Goal: Task Accomplishment & Management: Manage account settings

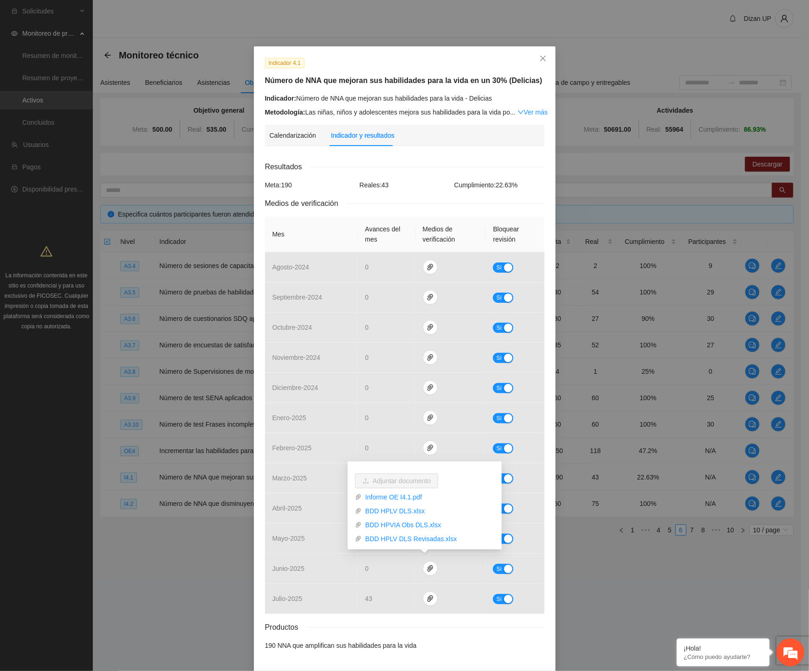
scroll to position [33, 0]
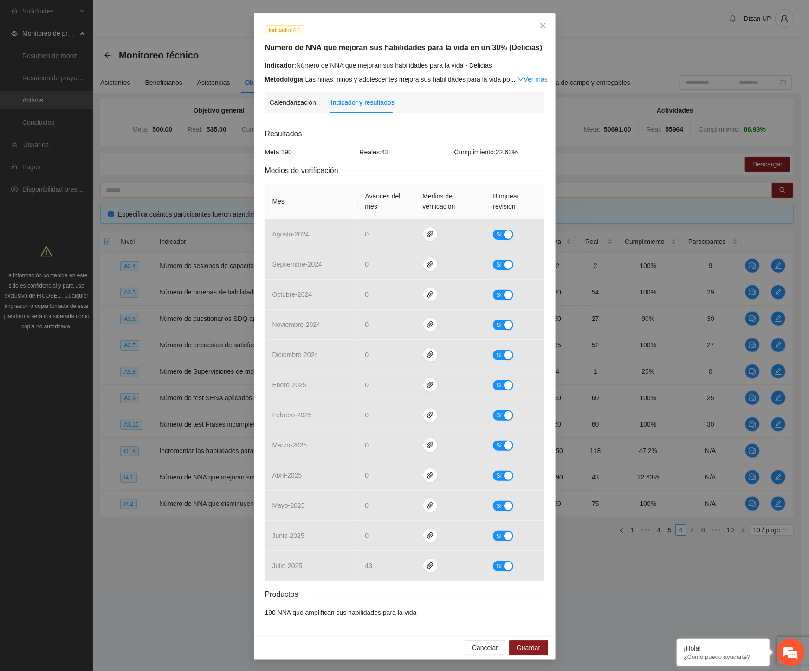
click at [636, 612] on div "Indicador 4.1 Número de NNA que mejoran sus habilidades para la vida en un 30% …" at bounding box center [404, 335] width 809 height 671
click at [539, 22] on icon "close" at bounding box center [542, 25] width 7 height 7
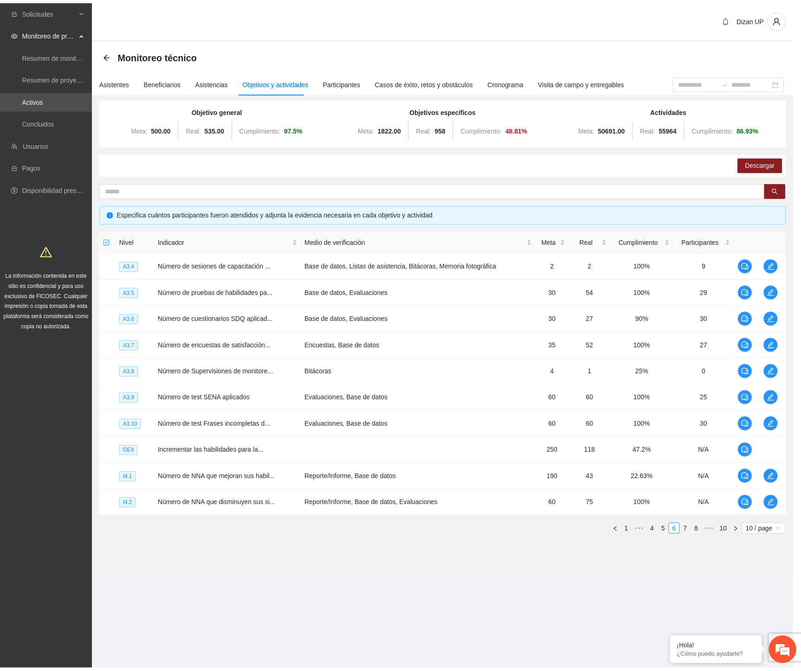
scroll to position [0, 0]
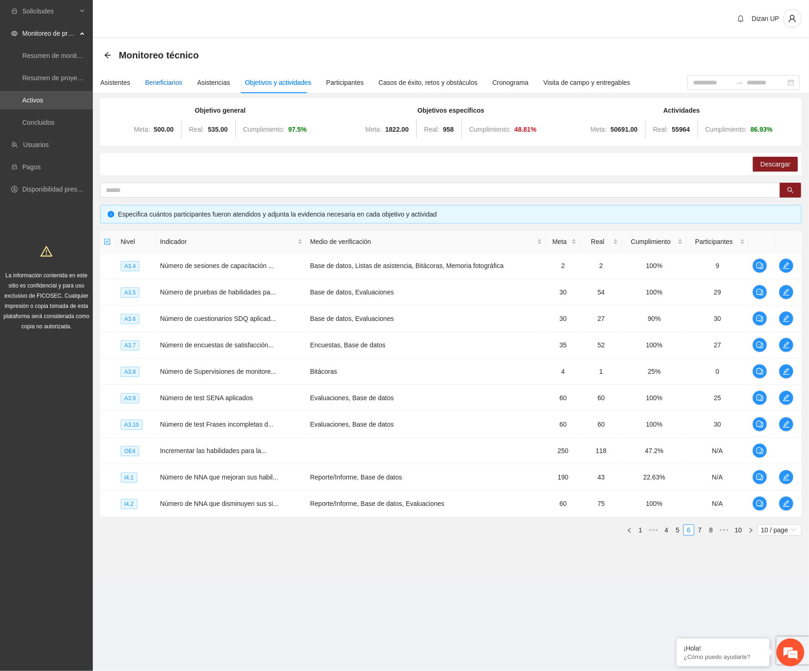
click at [161, 83] on div "Beneficiarios" at bounding box center [163, 82] width 37 height 10
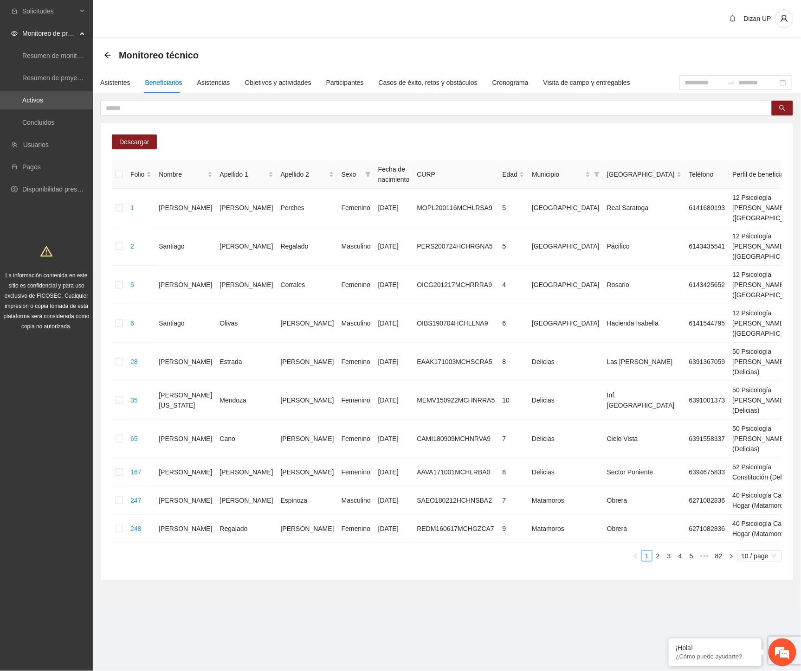
click at [246, 133] on div "Descargar Folio Nombre Apellido 1 Apellido 2 Sexo Fecha de nacimiento CURP Edad…" at bounding box center [447, 351] width 692 height 457
click at [127, 138] on span "Descargar" at bounding box center [134, 142] width 30 height 10
click at [279, 107] on input "text" at bounding box center [432, 108] width 653 height 10
click at [191, 109] on input "text" at bounding box center [432, 108] width 653 height 10
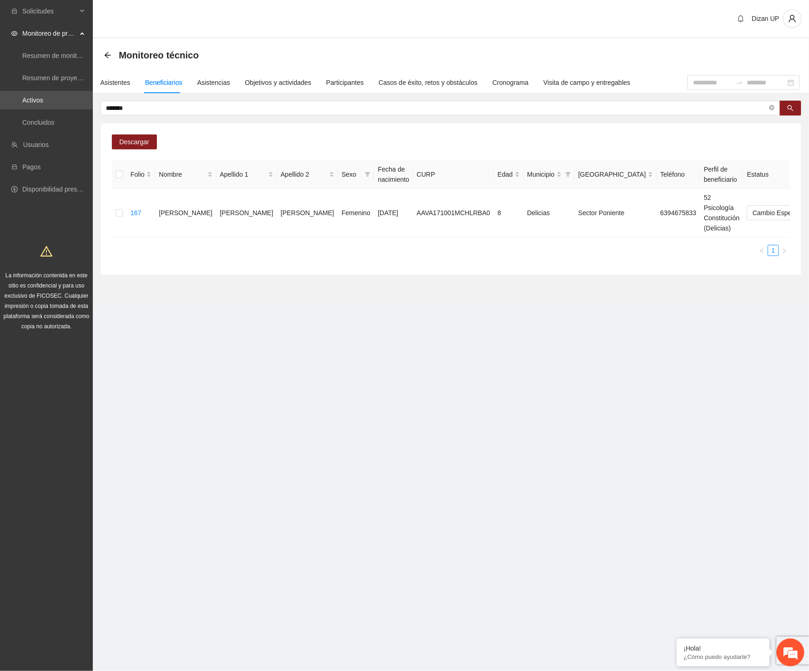
click at [330, 274] on section "Monitoreo técnico Asistentes Beneficiarios Asistencias Objetivos y actividades …" at bounding box center [451, 172] width 716 height 266
drag, startPoint x: 532, startPoint y: 142, endPoint x: 618, endPoint y: 174, distance: 91.9
click at [536, 141] on div "Descargar Folio Nombre Apellido 1 Apellido 2 Sexo Fecha de nacimiento CURP Edad…" at bounding box center [451, 198] width 700 height 151
drag, startPoint x: 224, startPoint y: 105, endPoint x: 45, endPoint y: 107, distance: 178.6
click at [45, 107] on section "Solicitudes Monitoreo de proyectos Resumen de monitoreo Resumen de proyectos ap…" at bounding box center [404, 335] width 809 height 671
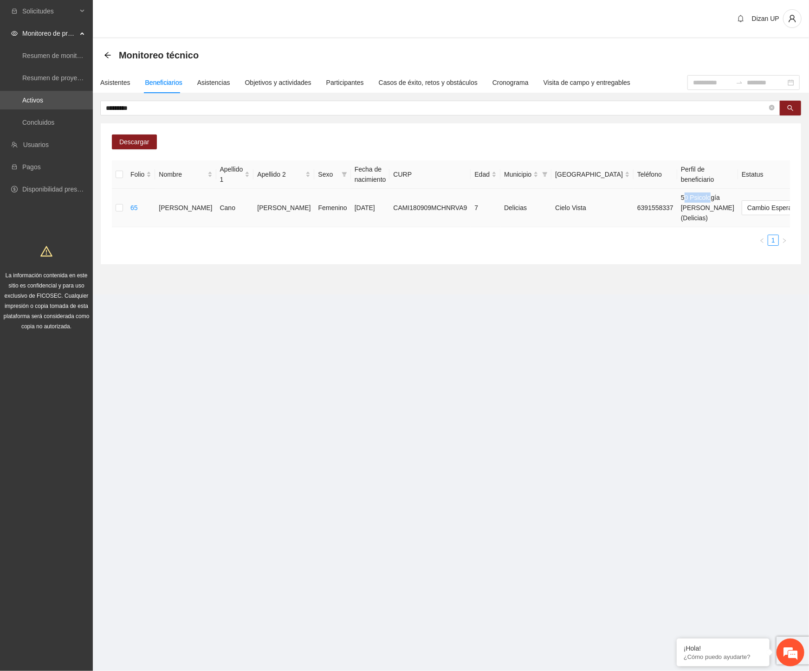
drag, startPoint x: 595, startPoint y: 195, endPoint x: 605, endPoint y: 215, distance: 22.0
click at [677, 197] on td "50 Psicología [PERSON_NAME] (Delicias)" at bounding box center [707, 208] width 61 height 39
click at [677, 216] on td "50 Psicología [PERSON_NAME] (Delicias)" at bounding box center [707, 208] width 61 height 39
drag, startPoint x: 122, startPoint y: 105, endPoint x: 26, endPoint y: 104, distance: 96.0
click at [26, 104] on section "Solicitudes Monitoreo de proyectos Resumen de monitoreo Resumen de proyectos ap…" at bounding box center [404, 335] width 809 height 671
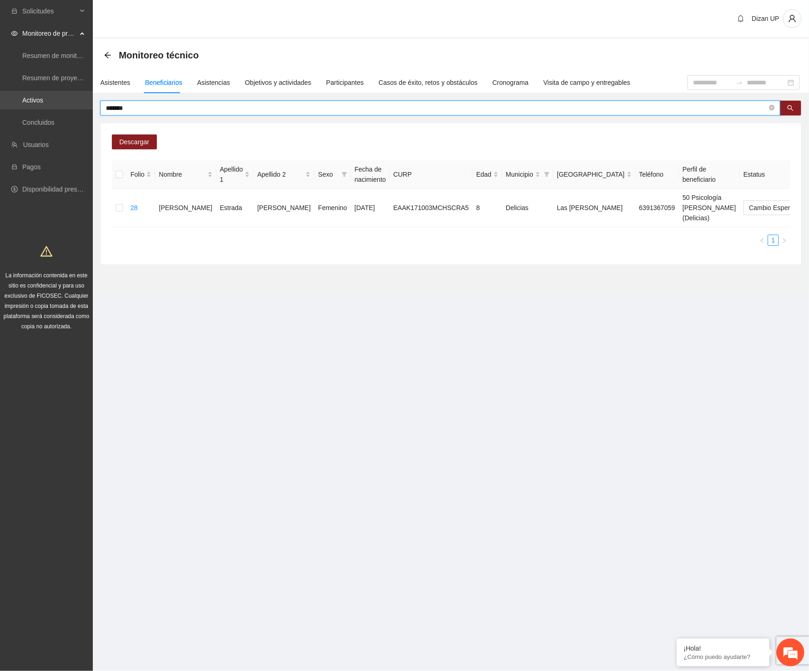
drag, startPoint x: 79, startPoint y: 109, endPoint x: 16, endPoint y: 96, distance: 64.4
click at [33, 101] on section "Solicitudes Monitoreo de proyectos Resumen de monitoreo Resumen de proyectos ap…" at bounding box center [404, 335] width 809 height 671
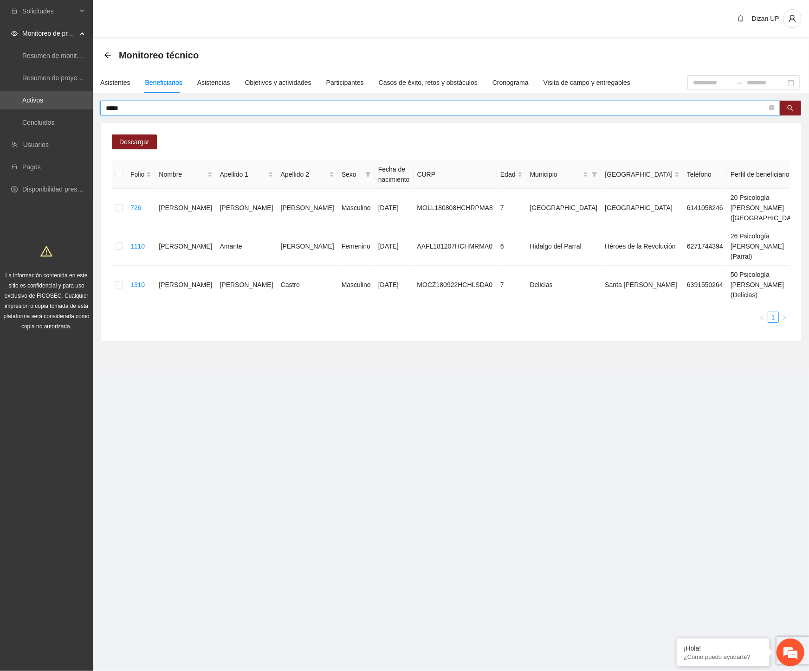
click at [119, 105] on input "****" at bounding box center [436, 108] width 661 height 10
drag, startPoint x: 132, startPoint y: 111, endPoint x: -2, endPoint y: 93, distance: 135.4
click at [0, 93] on html "Solicitudes Monitoreo de proyectos Resumen de monitoreo Resumen de proyectos ap…" at bounding box center [404, 335] width 809 height 671
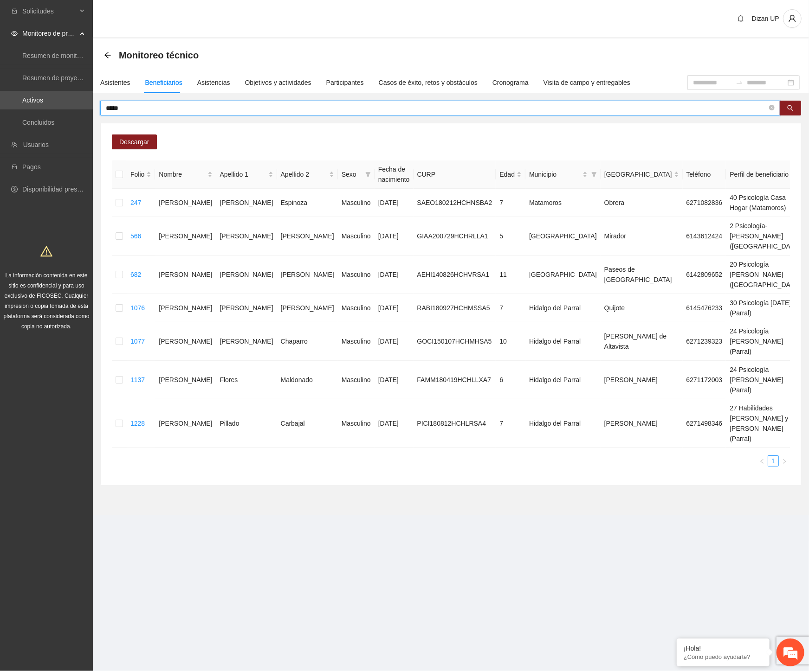
click at [129, 107] on input "*****" at bounding box center [436, 108] width 661 height 10
drag, startPoint x: 131, startPoint y: 103, endPoint x: 48, endPoint y: 100, distance: 83.1
click at [48, 100] on section "Solicitudes Monitoreo de proyectos Resumen de monitoreo Resumen de proyectos ap…" at bounding box center [404, 335] width 809 height 671
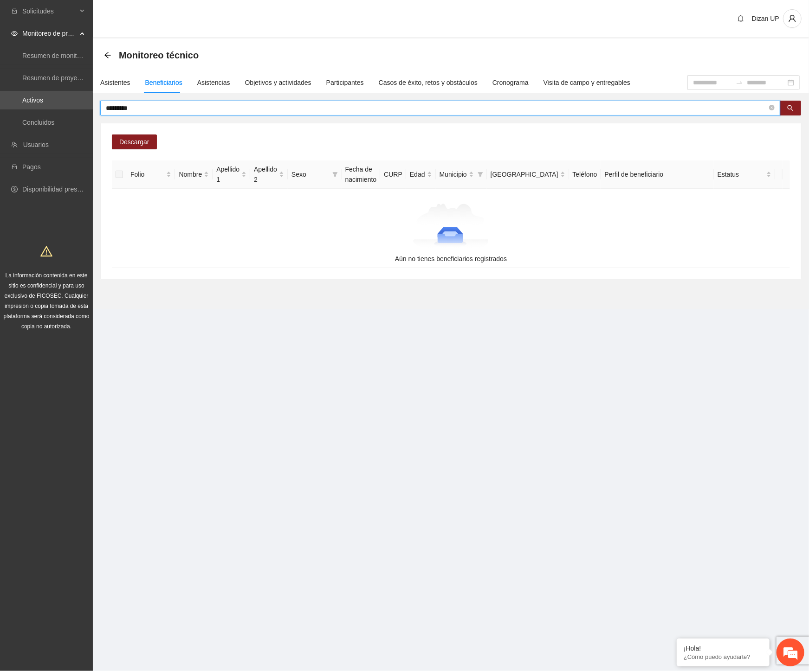
drag, startPoint x: 114, startPoint y: 107, endPoint x: -2, endPoint y: 104, distance: 116.0
click at [0, 104] on html "Solicitudes Monitoreo de proyectos Resumen de monitoreo Resumen de proyectos ap…" at bounding box center [404, 335] width 809 height 671
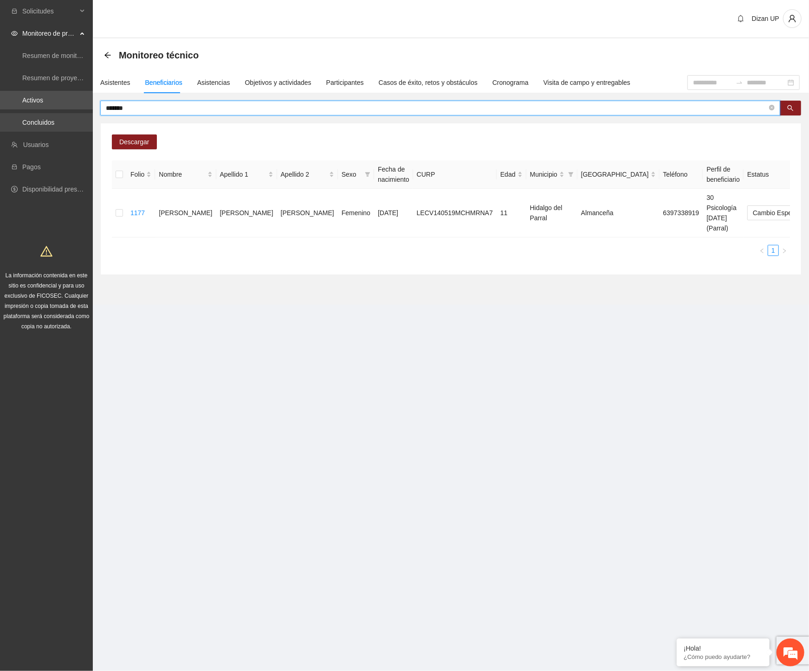
drag, startPoint x: 78, startPoint y: 113, endPoint x: 21, endPoint y: 113, distance: 56.6
click at [21, 113] on section "Solicitudes Monitoreo de proyectos Resumen de monitoreo Resumen de proyectos ap…" at bounding box center [404, 335] width 809 height 671
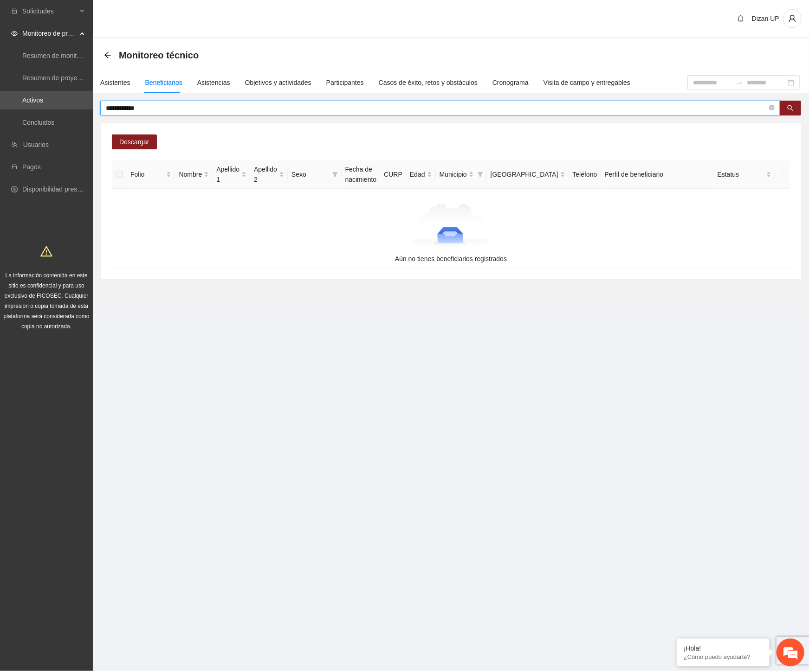
click at [156, 108] on input "**********" at bounding box center [436, 108] width 661 height 10
drag, startPoint x: 160, startPoint y: 107, endPoint x: 26, endPoint y: 86, distance: 135.2
click at [38, 94] on section "**********" at bounding box center [404, 335] width 809 height 671
type input "*"
type input "*******"
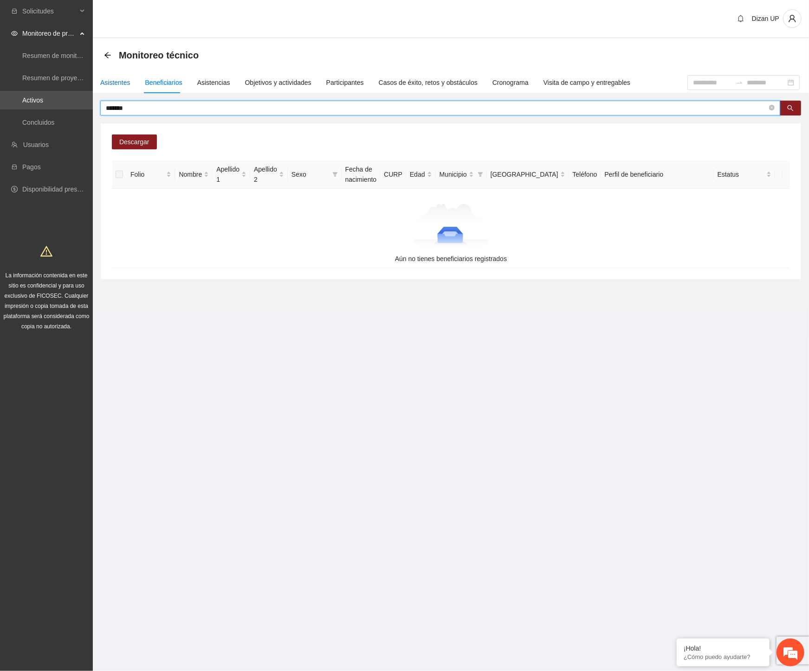
click at [119, 83] on div "Asistentes" at bounding box center [115, 82] width 30 height 10
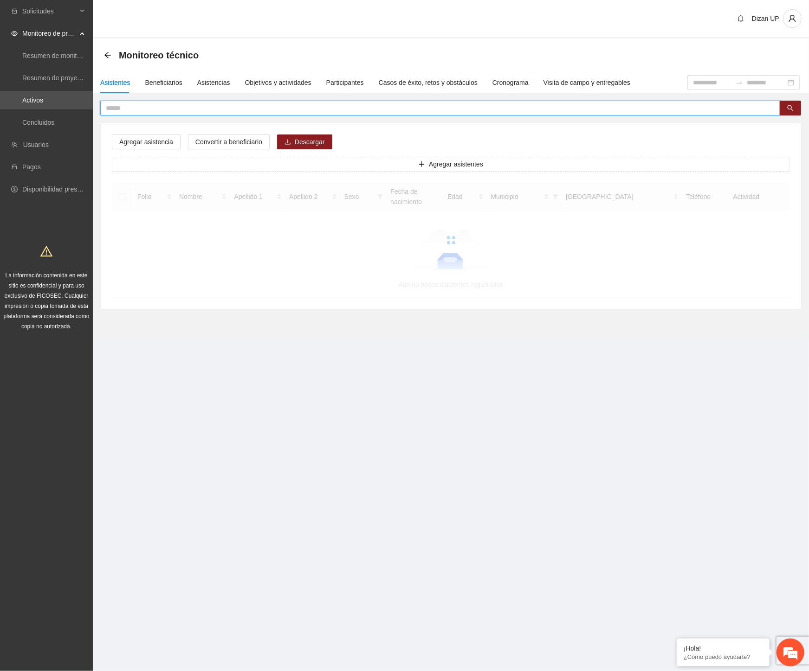
click at [170, 103] on input "text" at bounding box center [436, 108] width 661 height 10
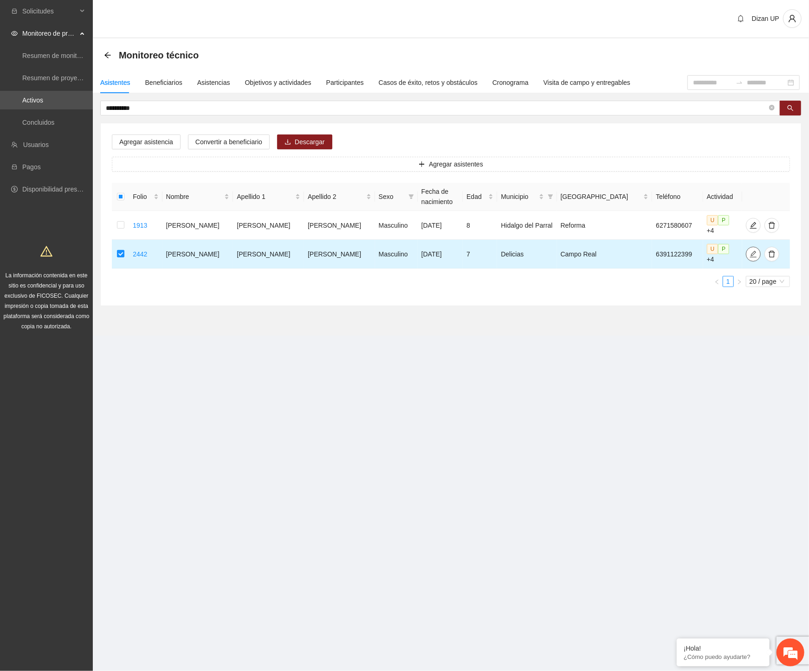
click at [749, 251] on icon "edit" at bounding box center [752, 254] width 7 height 7
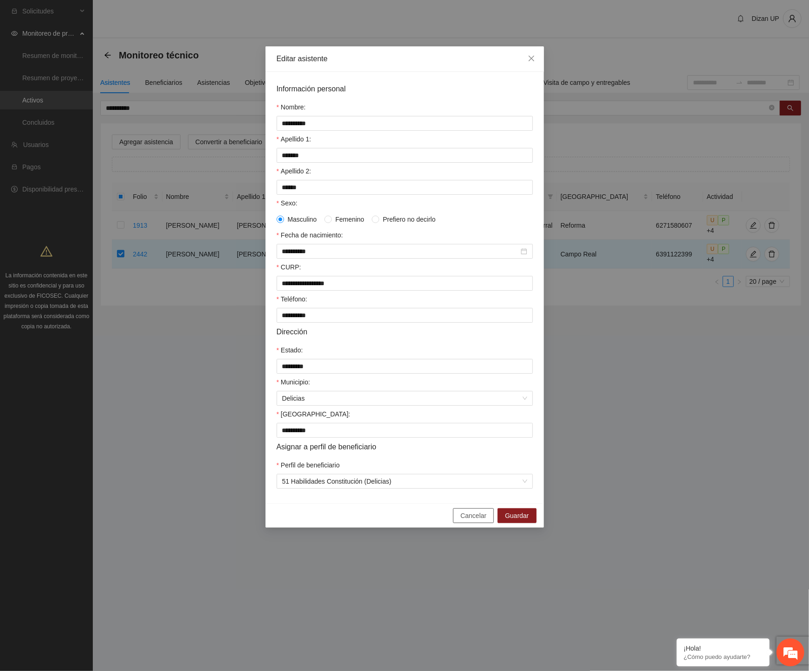
click at [471, 521] on span "Cancelar" at bounding box center [473, 516] width 26 height 10
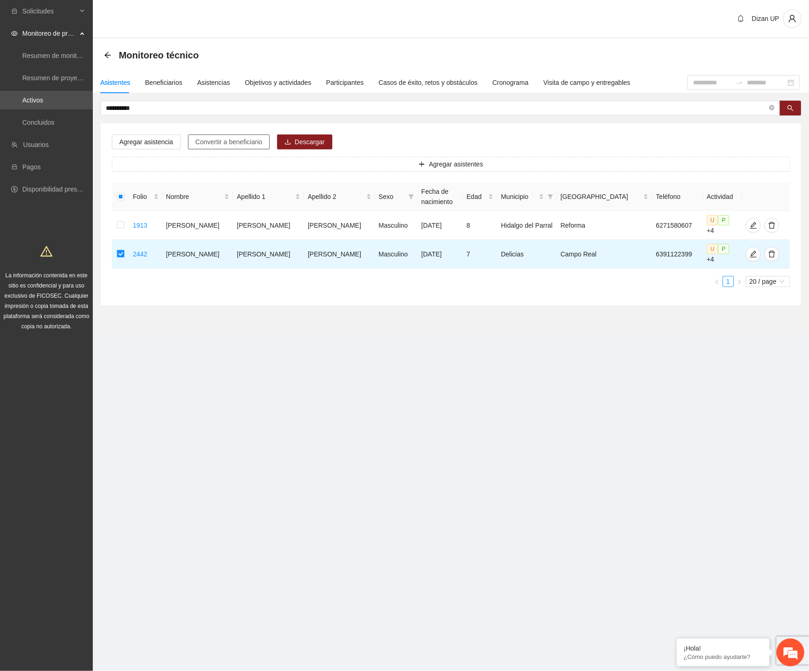
click at [224, 142] on span "Convertir a beneficiario" at bounding box center [228, 142] width 67 height 10
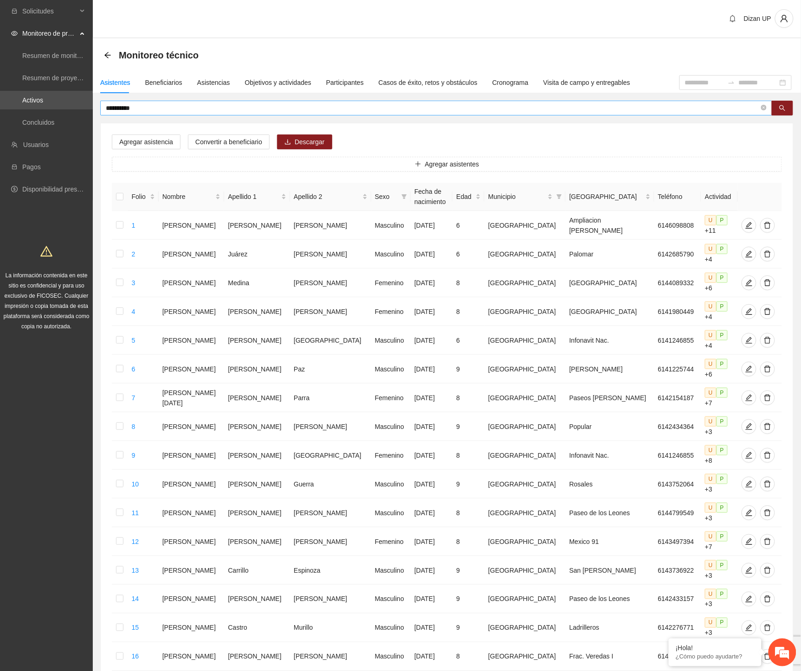
click at [142, 112] on input "**********" at bounding box center [432, 108] width 653 height 10
drag, startPoint x: 142, startPoint y: 112, endPoint x: 135, endPoint y: 112, distance: 6.0
click at [136, 112] on input "**********" at bounding box center [432, 108] width 653 height 10
click at [160, 106] on input "**********" at bounding box center [432, 108] width 653 height 10
drag, startPoint x: 160, startPoint y: 106, endPoint x: 67, endPoint y: 112, distance: 93.0
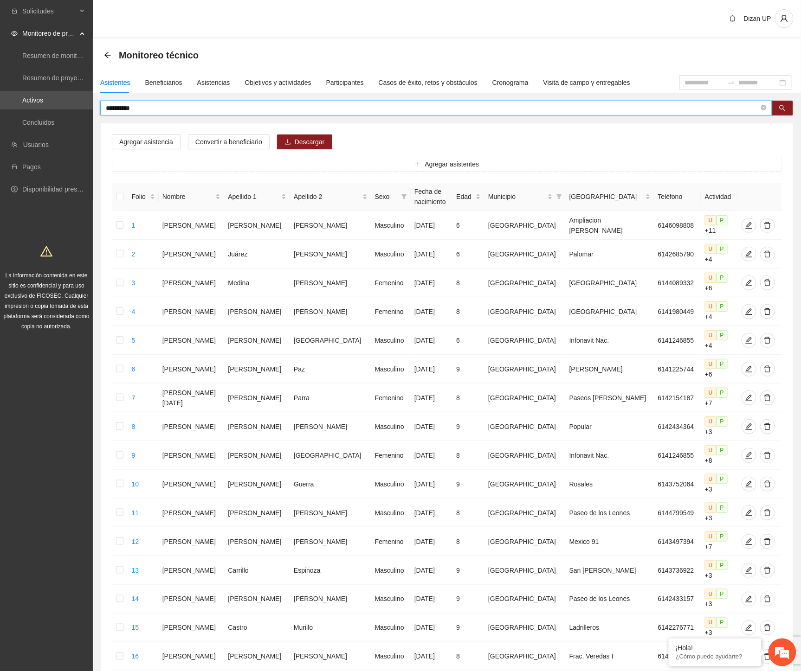
click at [71, 112] on section "**********" at bounding box center [400, 440] width 801 height 880
type input "********"
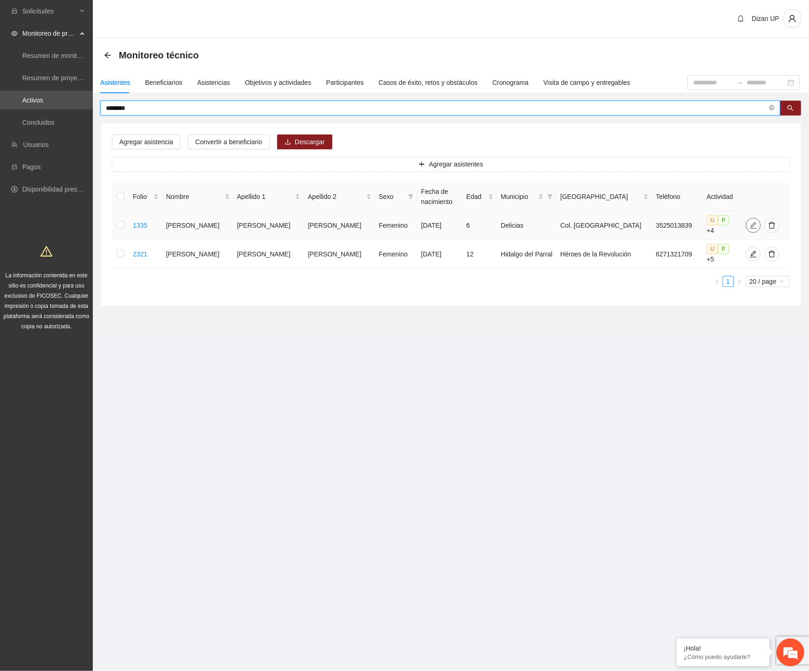
click at [750, 222] on icon "edit" at bounding box center [753, 225] width 6 height 6
type input "**********"
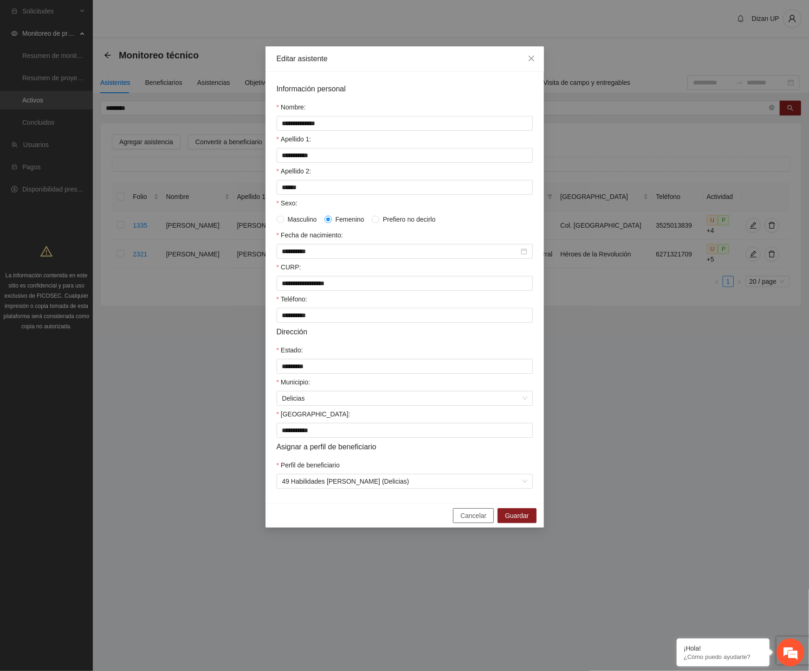
click at [468, 521] on span "Cancelar" at bounding box center [473, 516] width 26 height 10
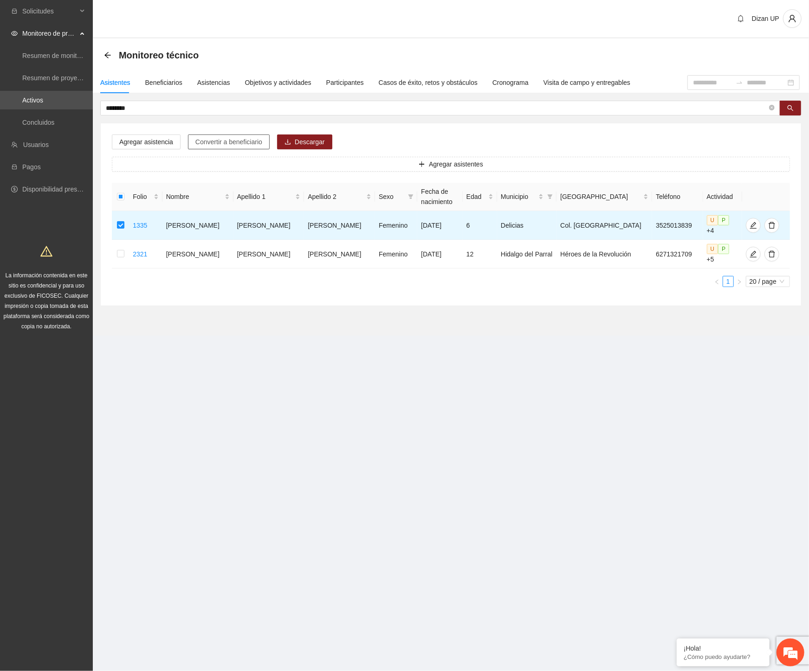
click at [217, 144] on span "Convertir a beneficiario" at bounding box center [228, 142] width 67 height 10
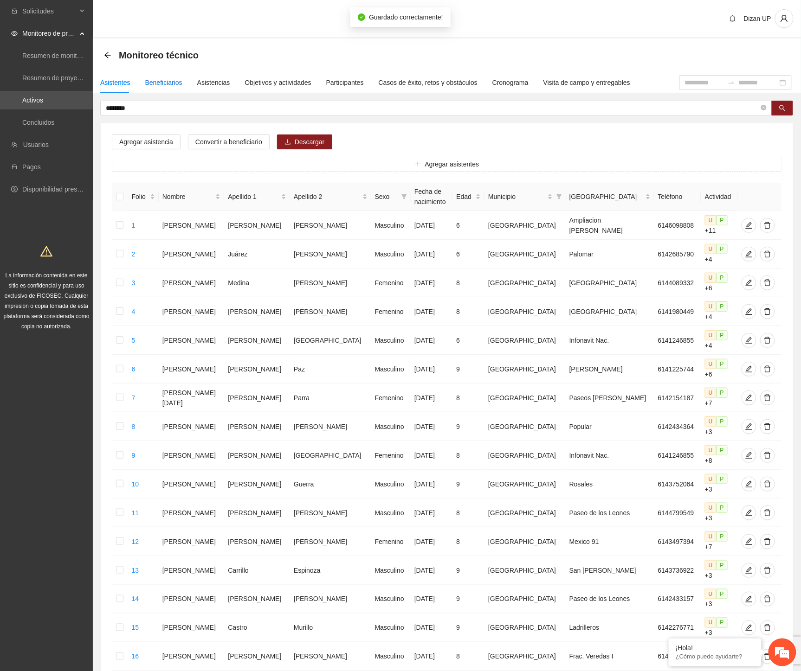
click at [156, 81] on div "Beneficiarios" at bounding box center [163, 82] width 37 height 10
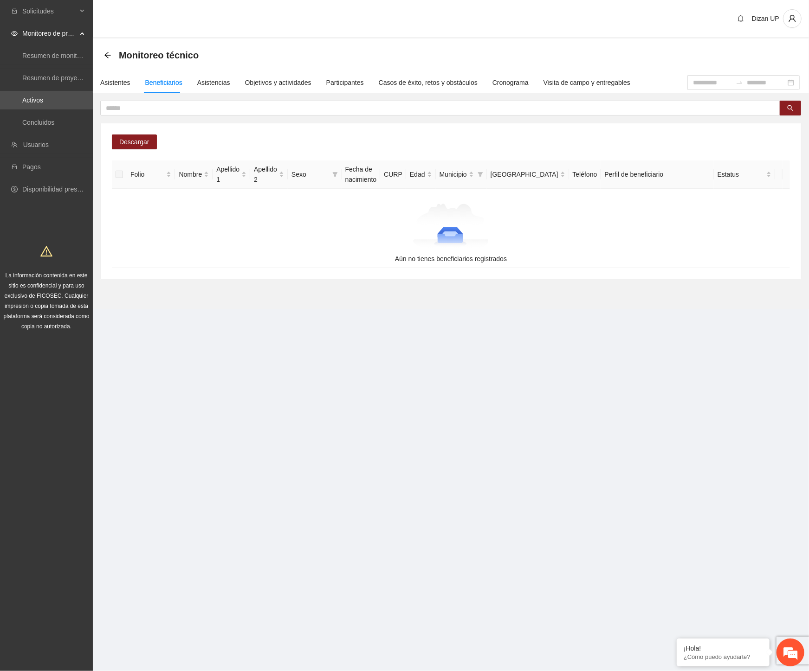
click at [416, 365] on section "Solicitudes Monitoreo de proyectos Resumen de monitoreo Resumen de proyectos ap…" at bounding box center [404, 335] width 809 height 671
click at [114, 84] on div "Asistentes" at bounding box center [115, 82] width 30 height 10
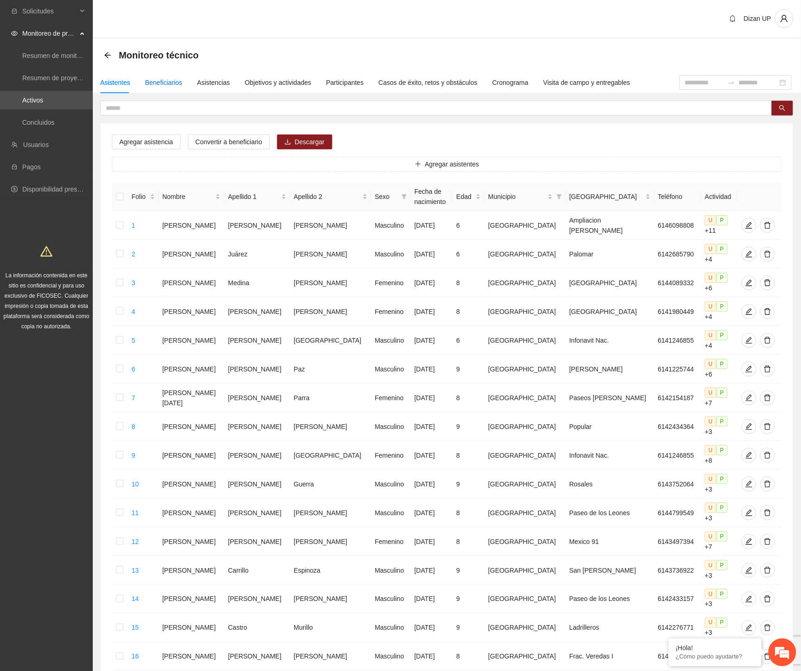
click at [163, 85] on div "Beneficiarios" at bounding box center [163, 82] width 37 height 10
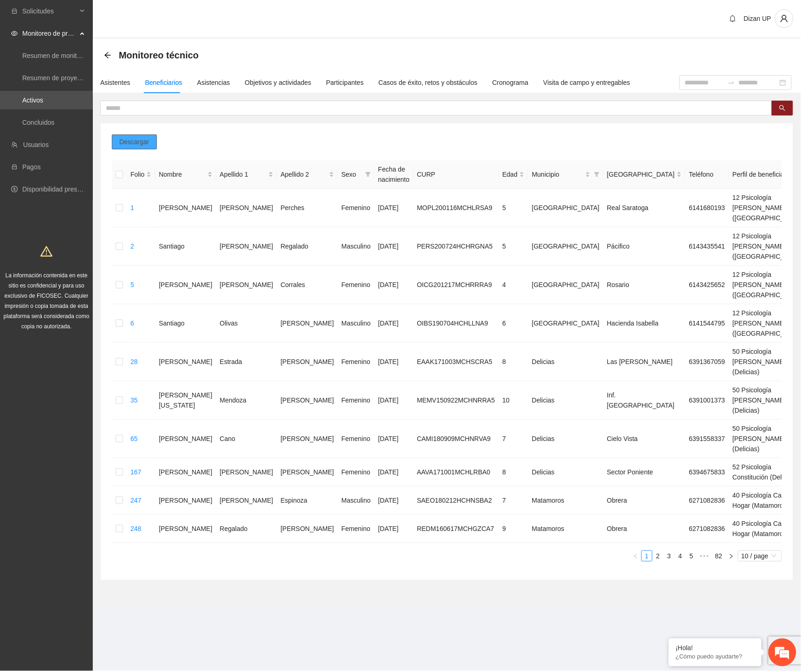
click at [151, 142] on button "Descargar" at bounding box center [134, 142] width 45 height 15
